Goal: Transaction & Acquisition: Book appointment/travel/reservation

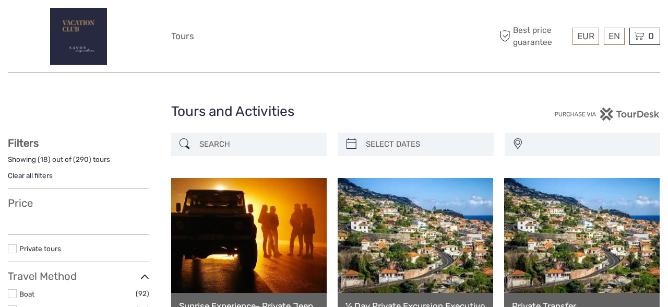
select select
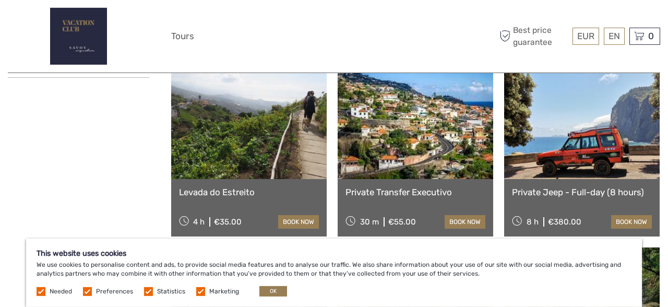
scroll to position [664, 0]
click at [272, 288] on button "OK" at bounding box center [273, 291] width 28 height 10
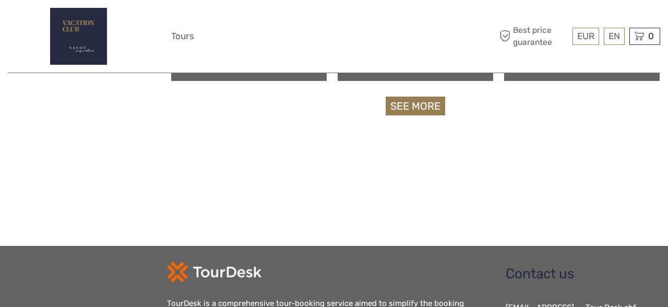
scroll to position [1161, 0]
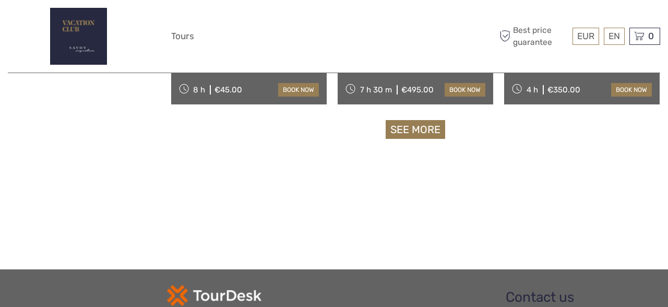
click at [420, 134] on link "See more" at bounding box center [415, 129] width 59 height 19
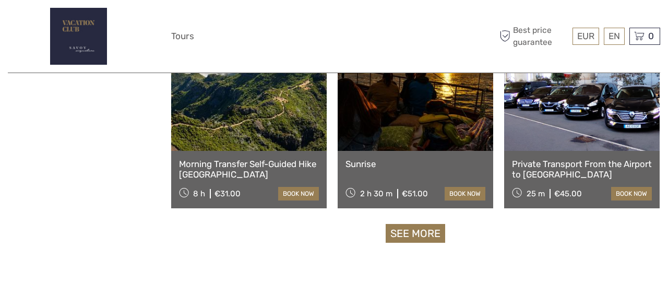
scroll to position [2157, 0]
click at [421, 231] on link "See more" at bounding box center [415, 232] width 59 height 19
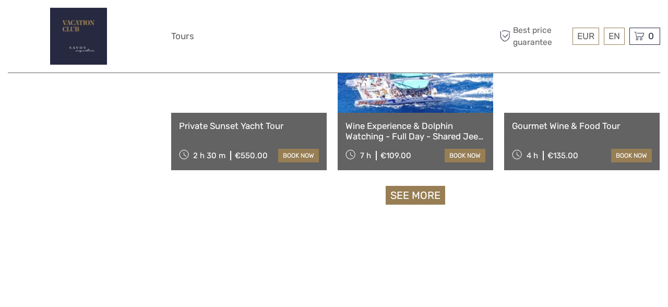
scroll to position [3318, 0]
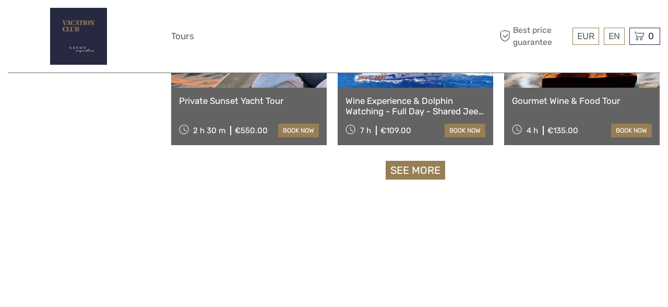
click at [429, 167] on link "See more" at bounding box center [415, 170] width 59 height 19
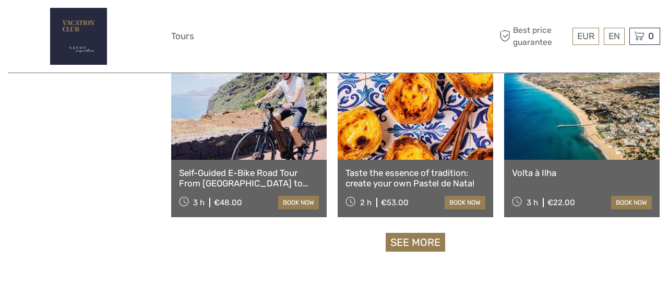
scroll to position [4368, 0]
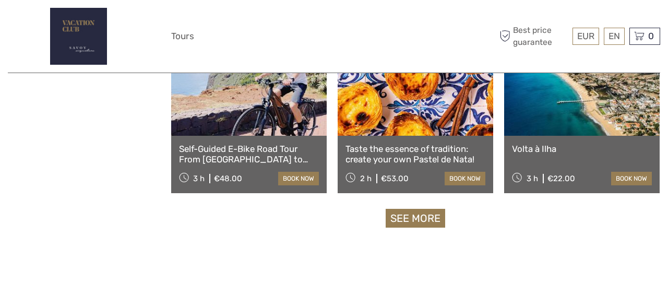
click at [424, 215] on link "See more" at bounding box center [415, 218] width 59 height 19
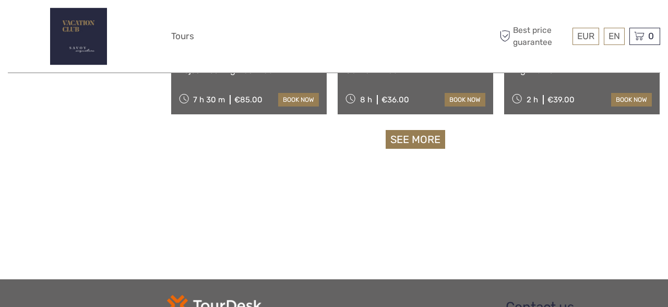
scroll to position [5585, 0]
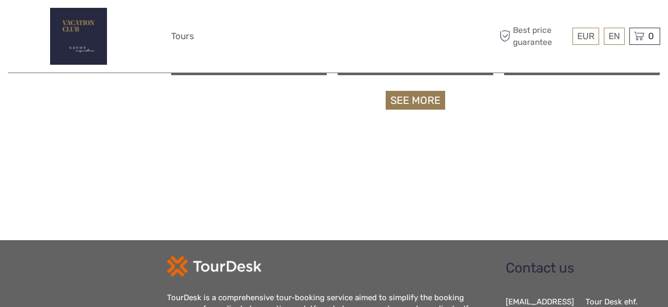
click at [433, 107] on link "See more" at bounding box center [415, 100] width 59 height 19
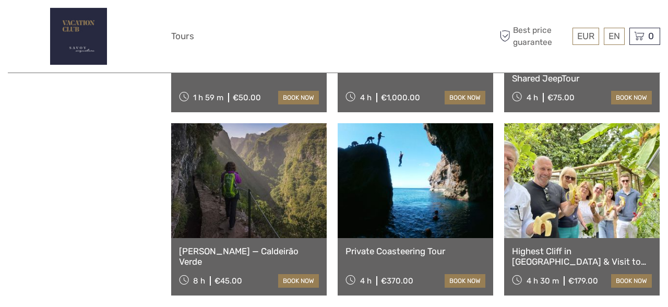
scroll to position [6691, 0]
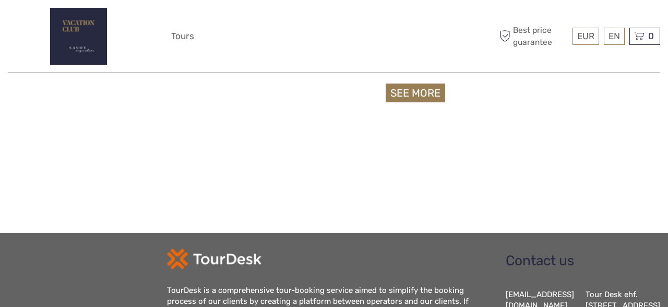
click at [430, 88] on link "See more" at bounding box center [415, 92] width 59 height 19
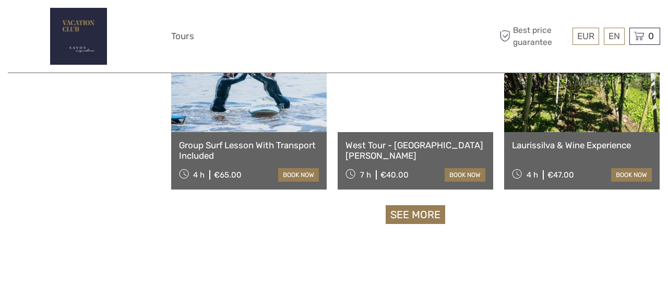
scroll to position [7686, 0]
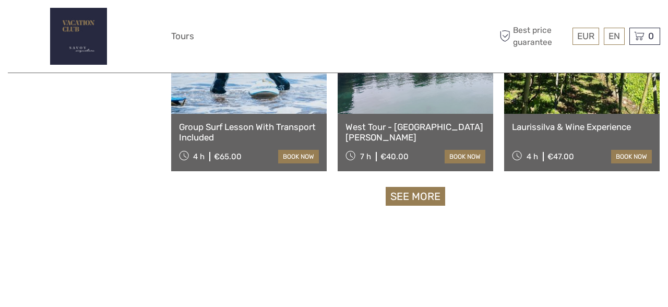
click at [415, 191] on link "See more" at bounding box center [415, 196] width 59 height 19
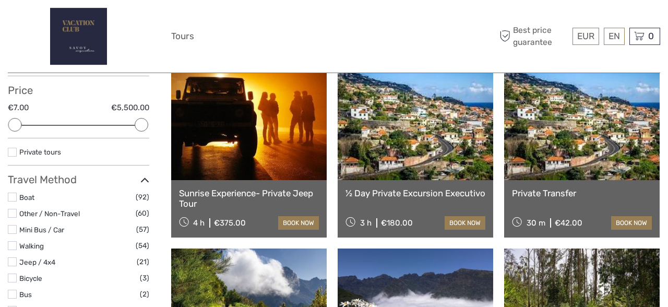
scroll to position [111, 0]
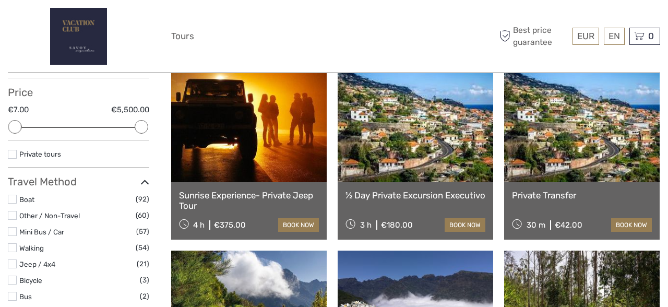
click at [36, 125] on div "Price €7.00 €5,500.00 Clear" at bounding box center [78, 113] width 141 height 54
drag, startPoint x: 13, startPoint y: 127, endPoint x: 97, endPoint y: 128, distance: 84.0
click at [97, 128] on div at bounding box center [104, 127] width 14 height 14
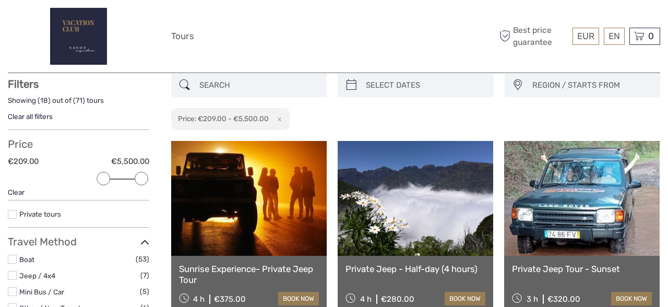
scroll to position [59, 0]
click at [214, 89] on input "search" at bounding box center [258, 85] width 127 height 18
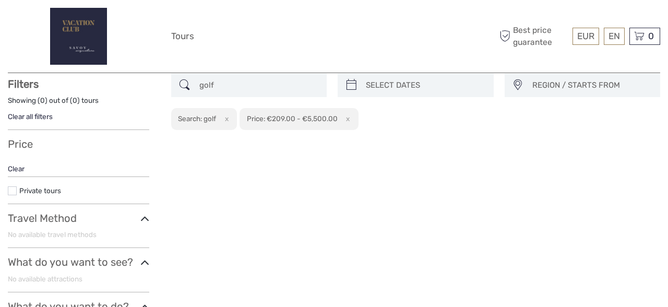
scroll to position [59, 0]
type input "golf"
type input "[DATE]"
click at [399, 90] on input "search" at bounding box center [425, 85] width 127 height 18
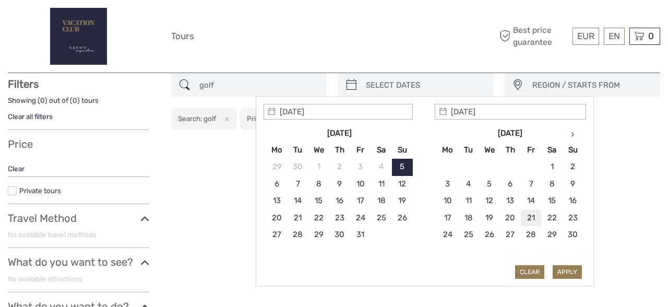
type input "[DATE]"
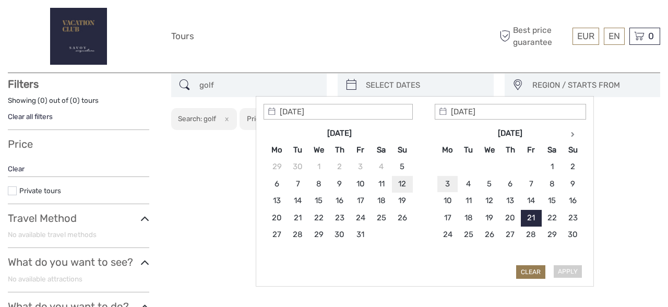
type input "[DATE]"
click at [568, 87] on span "REGION / STARTS FROM" at bounding box center [591, 85] width 128 height 17
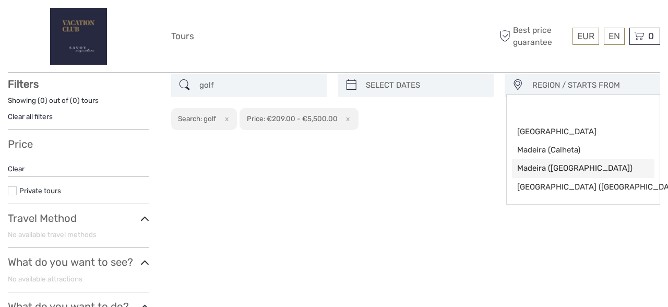
click at [531, 168] on span "Madeira ([GEOGRAPHIC_DATA])" at bounding box center [574, 168] width 115 height 11
select select "Madeira ([GEOGRAPHIC_DATA])"
